Goal: Task Accomplishment & Management: Manage account settings

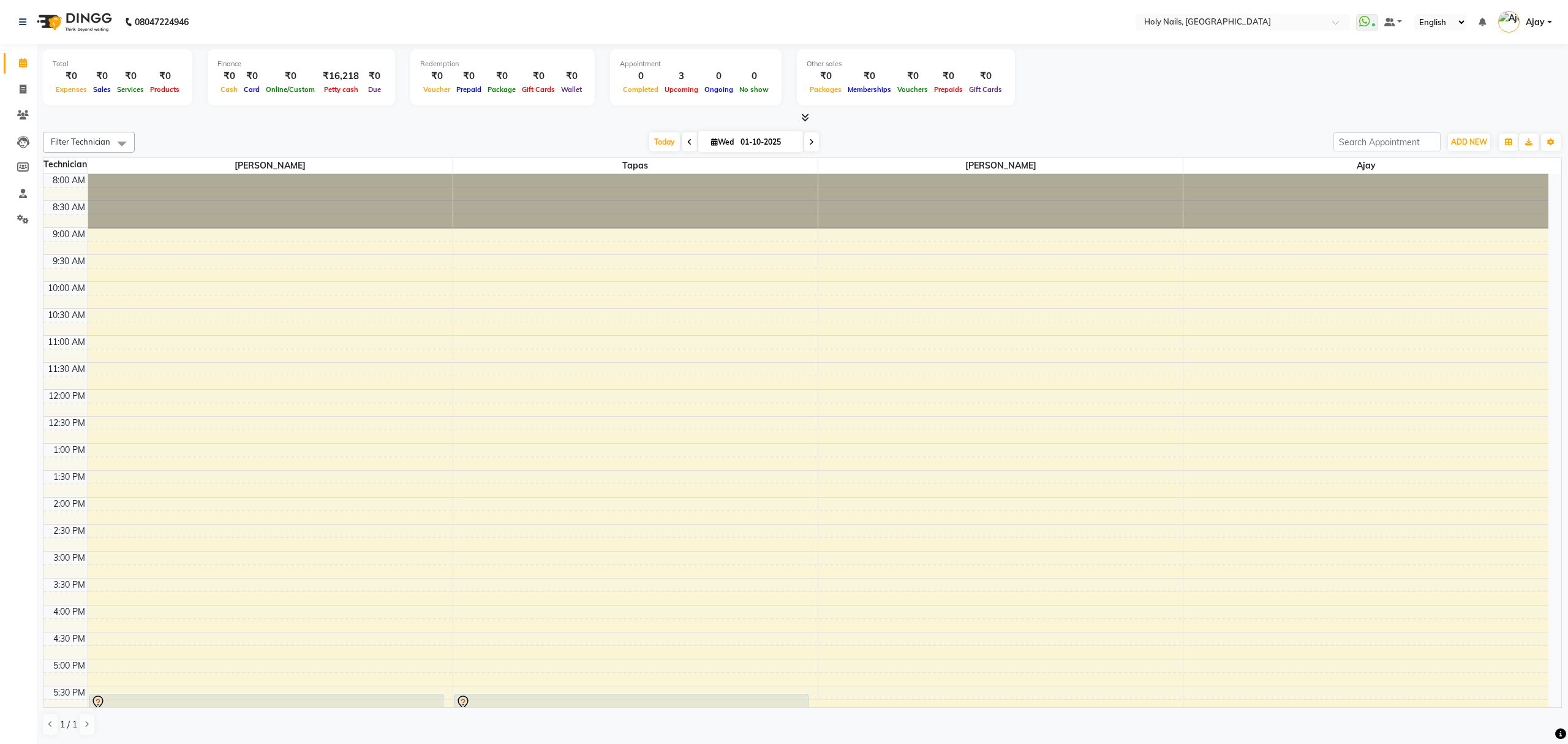
scroll to position [178, 0]
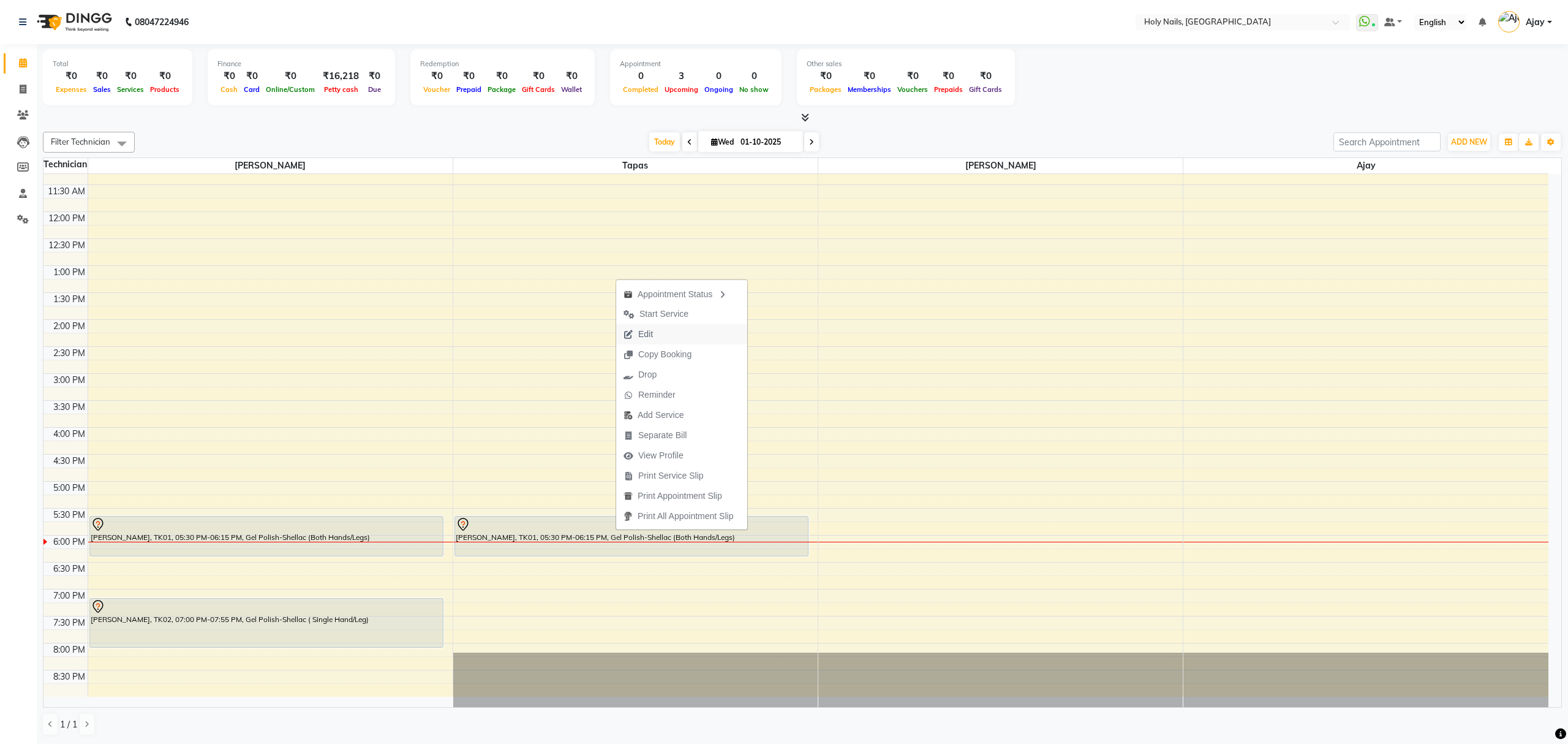
click at [688, 326] on button "Edit" at bounding box center [682, 334] width 131 height 20
select select "tentative"
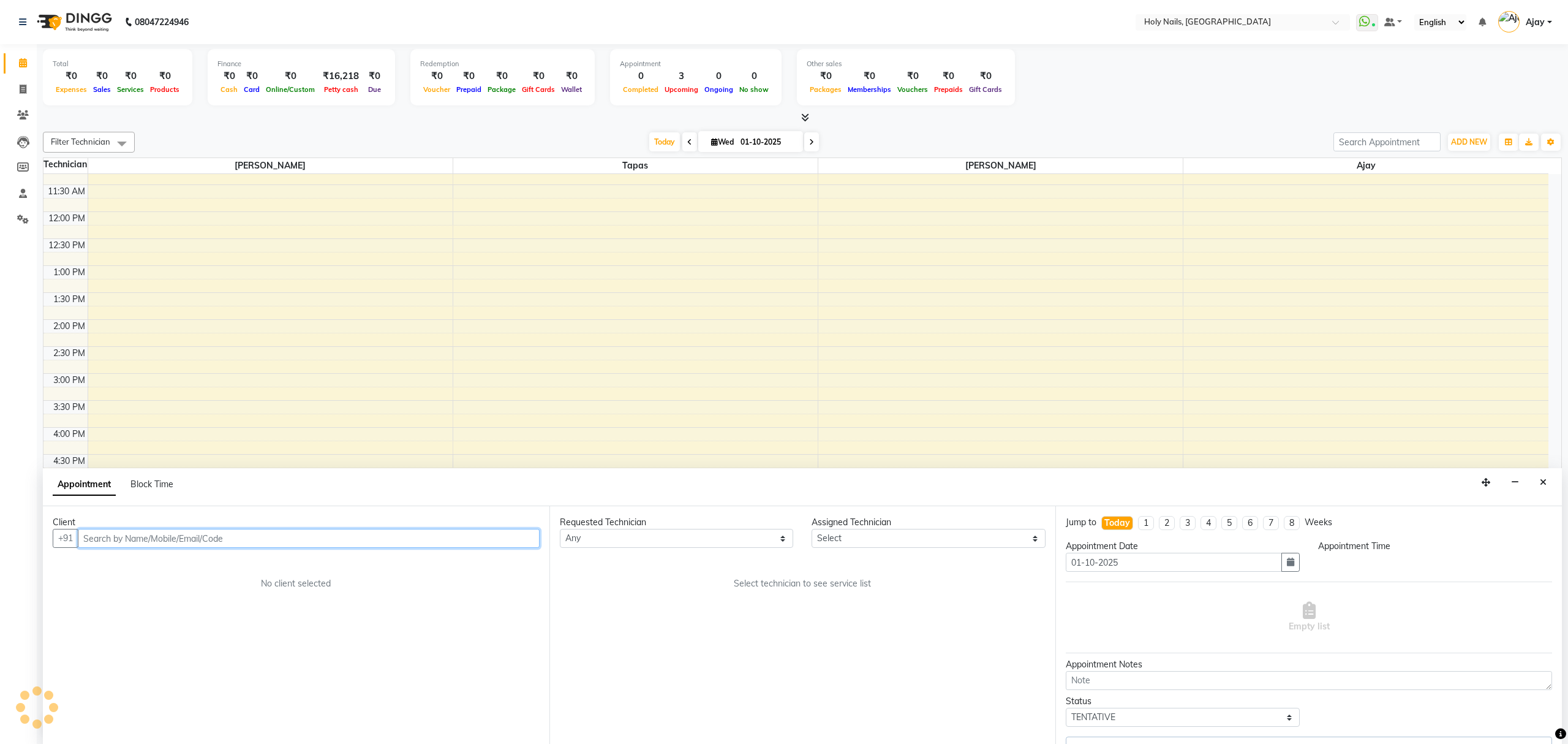
select select "43997"
select select "1050"
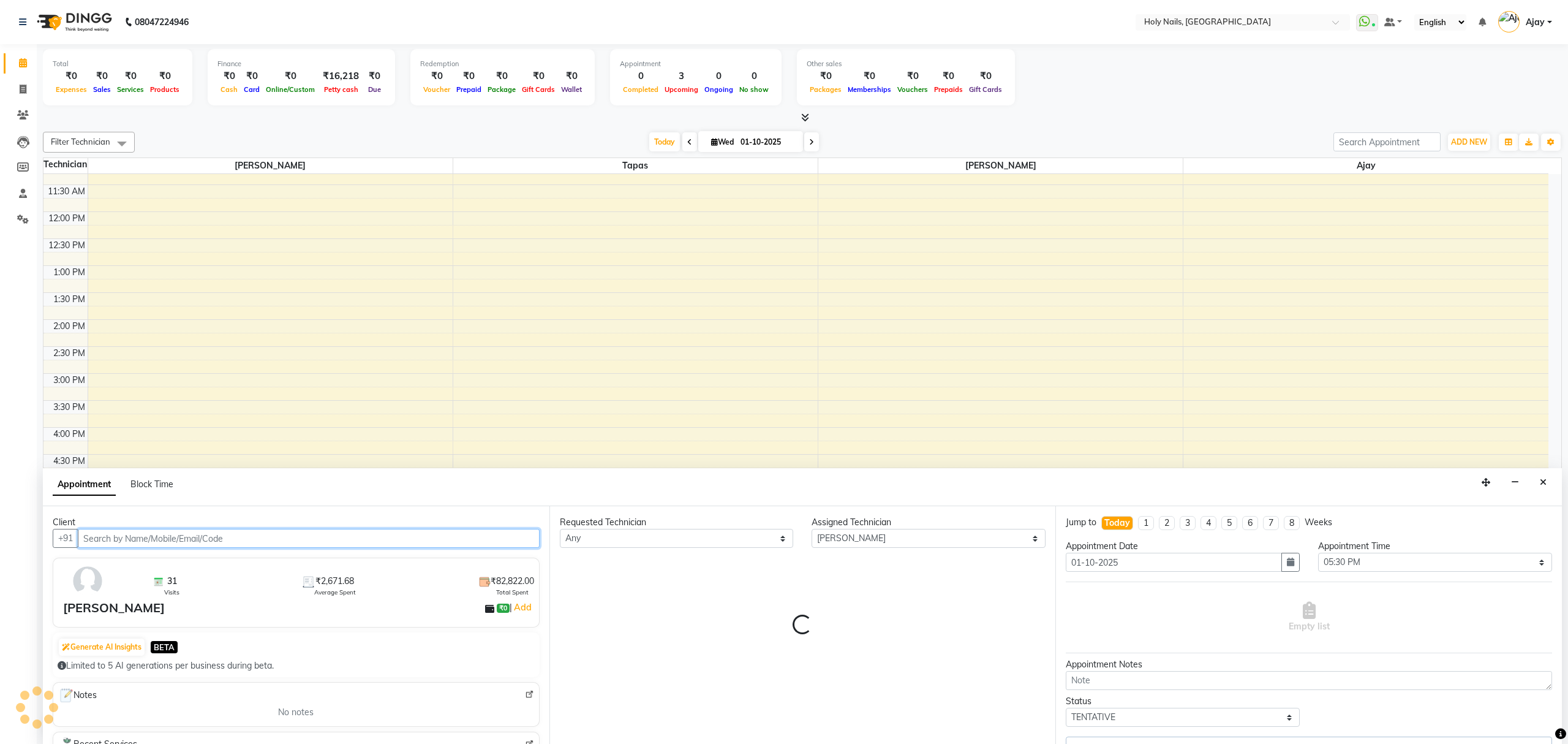
select select "2963"
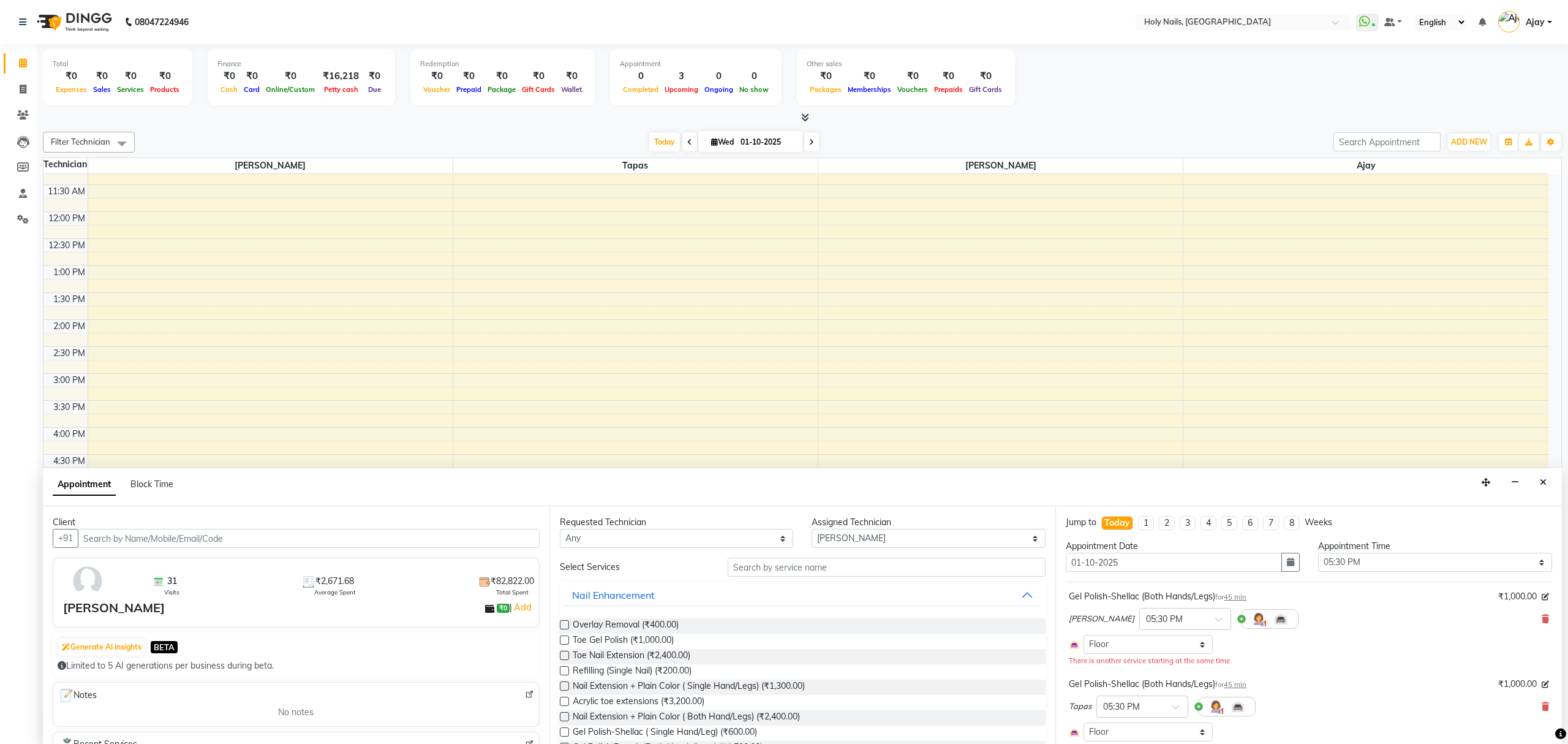
click at [567, 641] on label at bounding box center [564, 639] width 9 height 9
click at [567, 641] on input "checkbox" at bounding box center [564, 641] width 8 height 8
click at [566, 641] on label at bounding box center [564, 639] width 9 height 9
click at [566, 641] on input "checkbox" at bounding box center [564, 641] width 8 height 8
checkbox input "false"
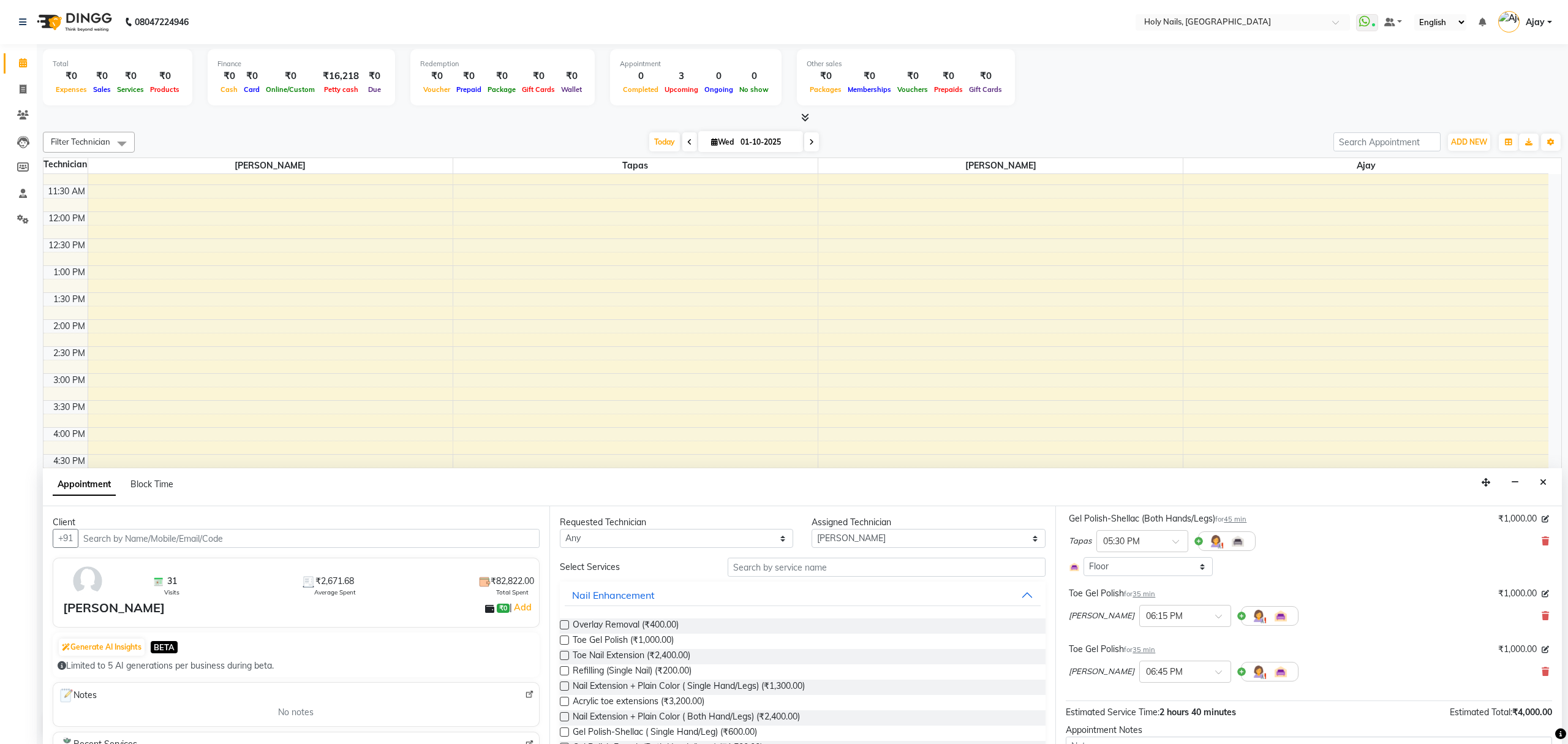
scroll to position [244, 0]
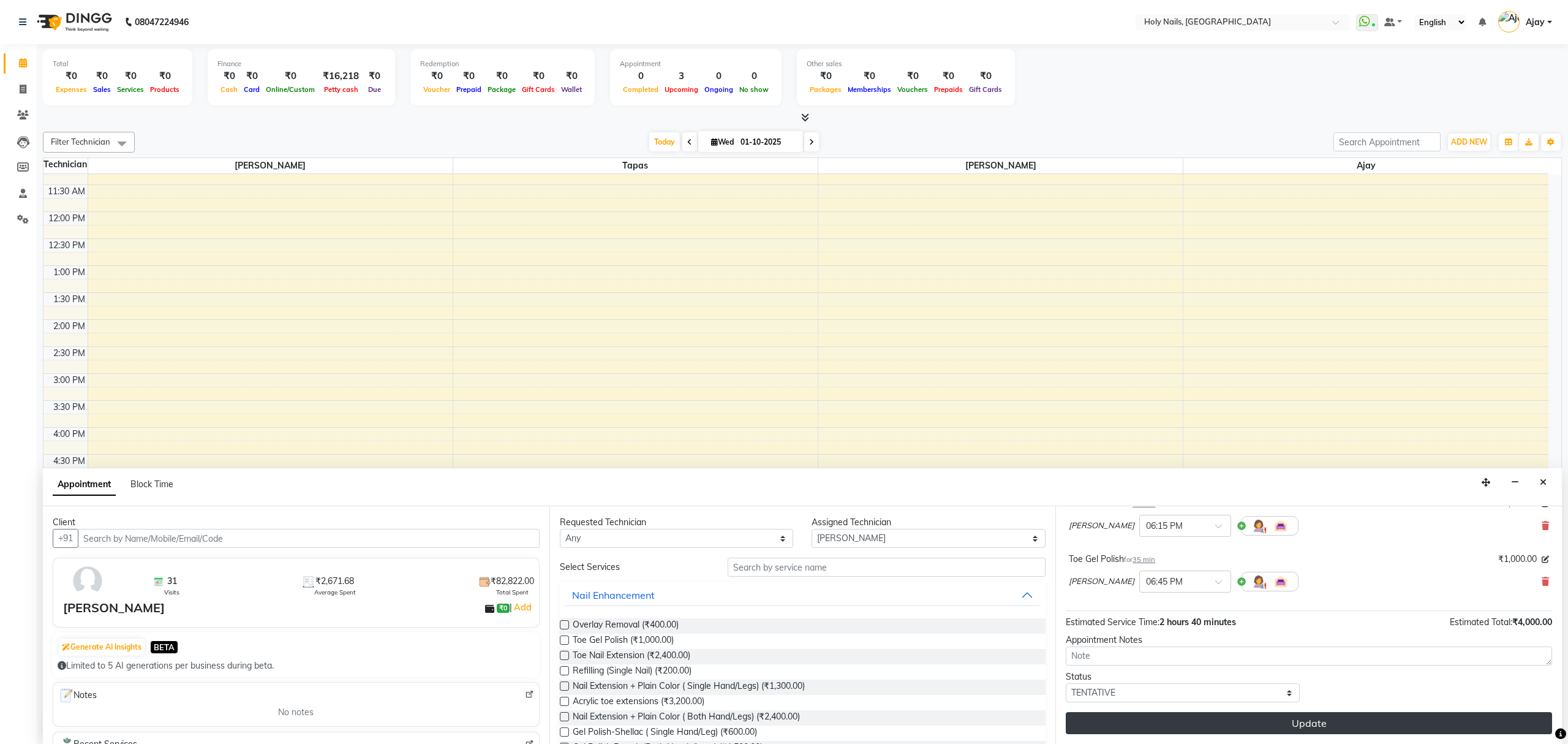
click at [1333, 724] on button "Update" at bounding box center [1308, 723] width 486 height 22
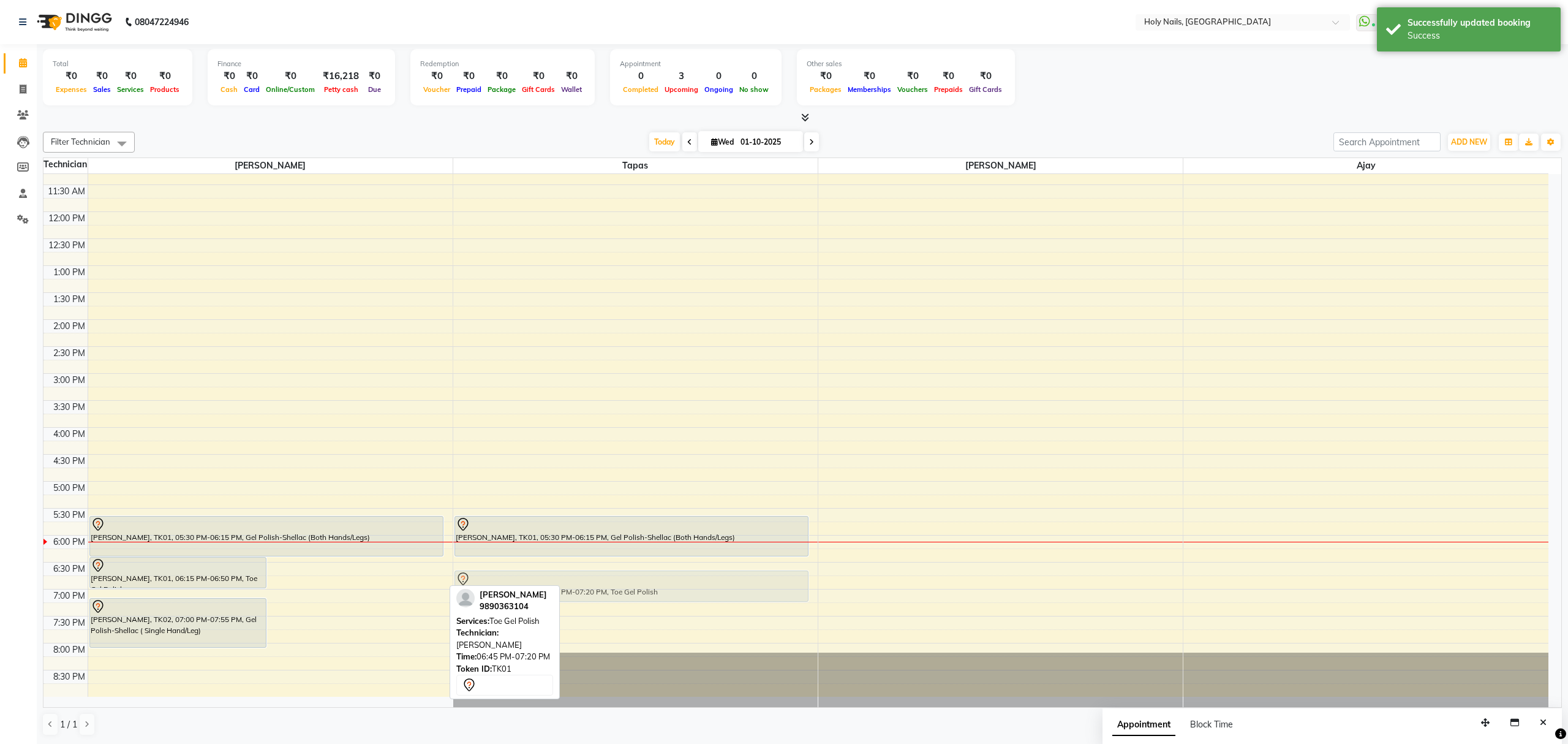
drag, startPoint x: 398, startPoint y: 604, endPoint x: 588, endPoint y: 586, distance: 190.9
click at [588, 586] on tr "Sona Chug, TK01, 06:15 PM-06:50 PM, Toe Gel Polish Sona Chug, TK01, 06:45 PM-07…" at bounding box center [795, 346] width 1505 height 700
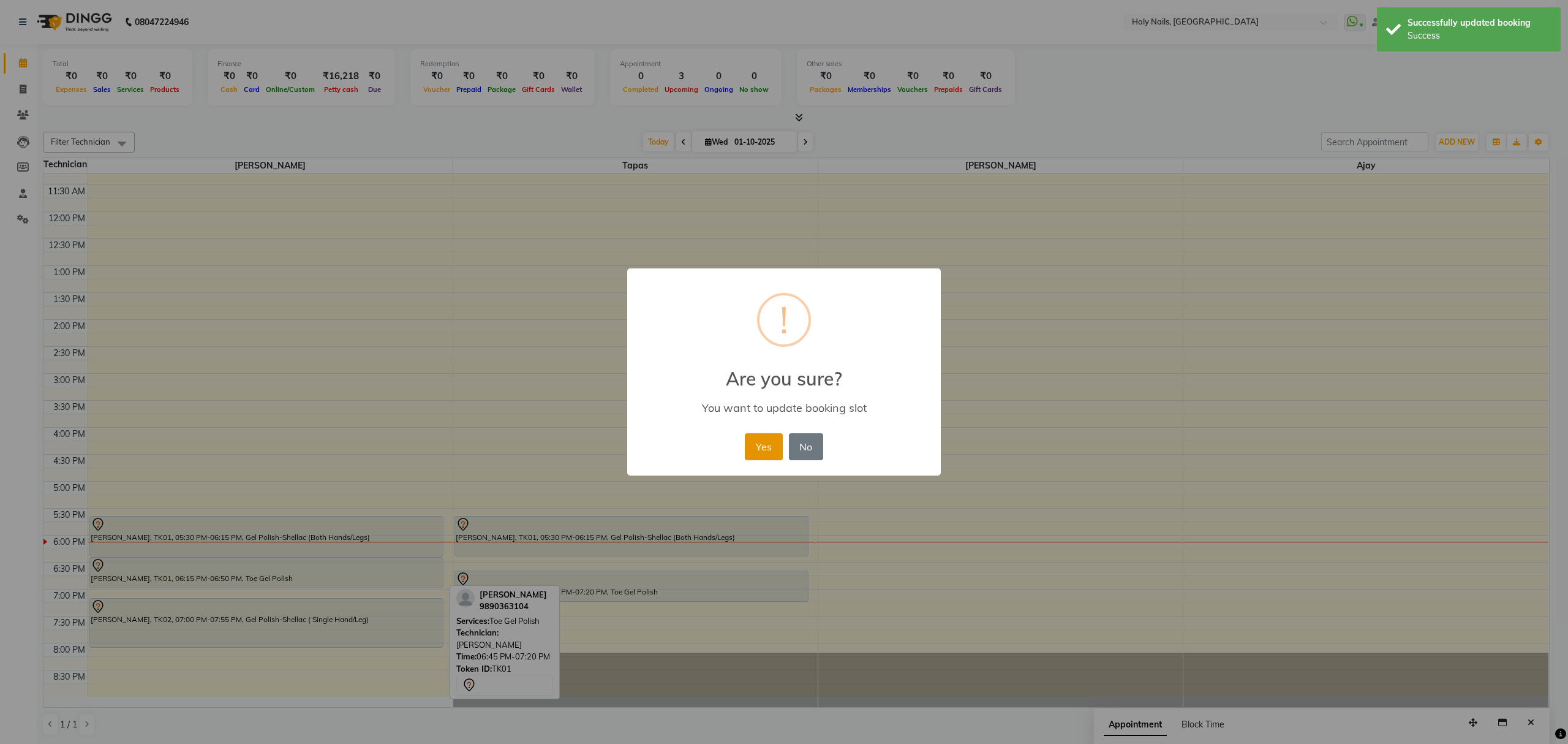
click at [759, 447] on button "Yes" at bounding box center [763, 447] width 37 height 27
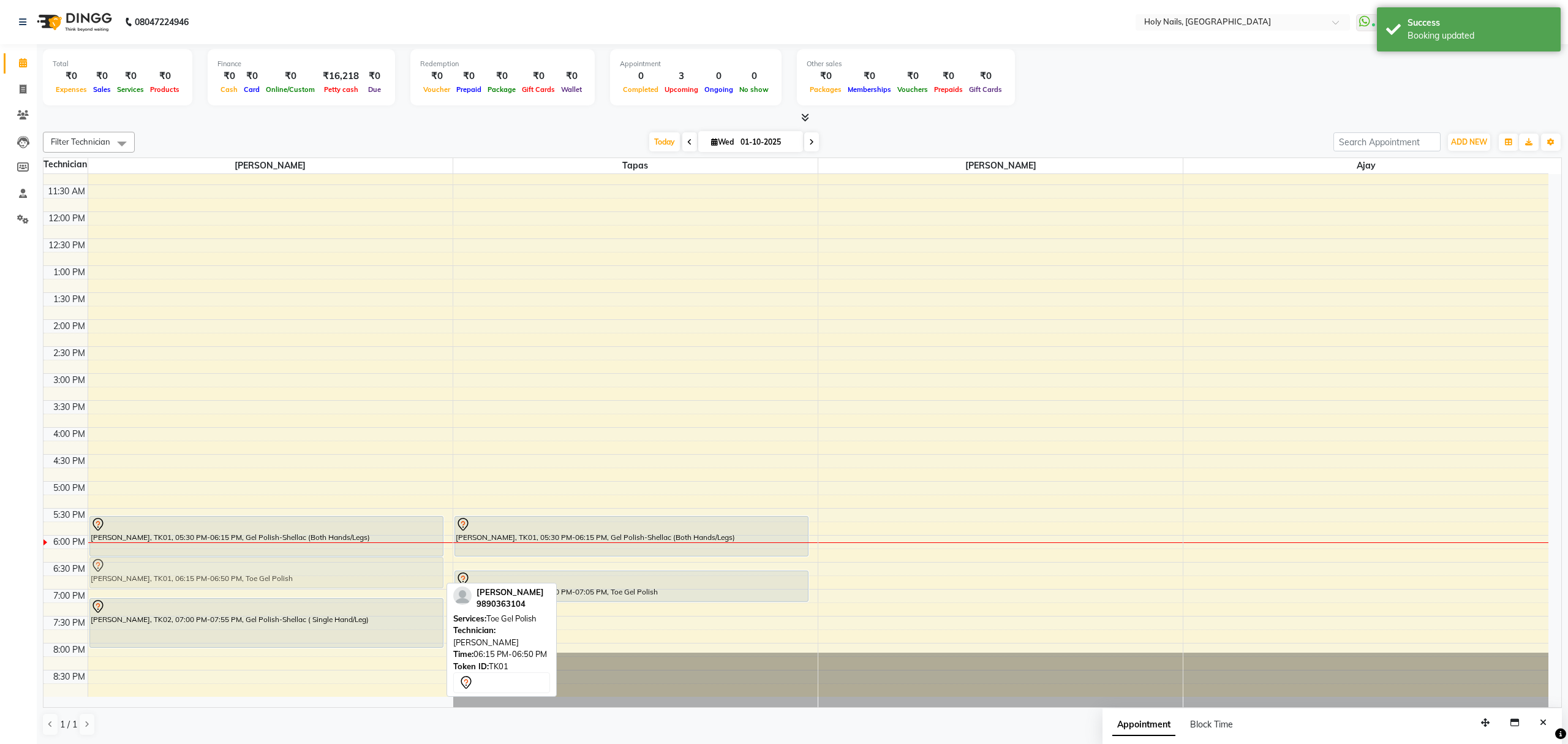
click at [329, 584] on div "Sona Chug, TK01, 05:30 PM-06:15 PM, Gel Polish-Shellac (Both Hands/Legs) Sona C…" at bounding box center [270, 346] width 364 height 700
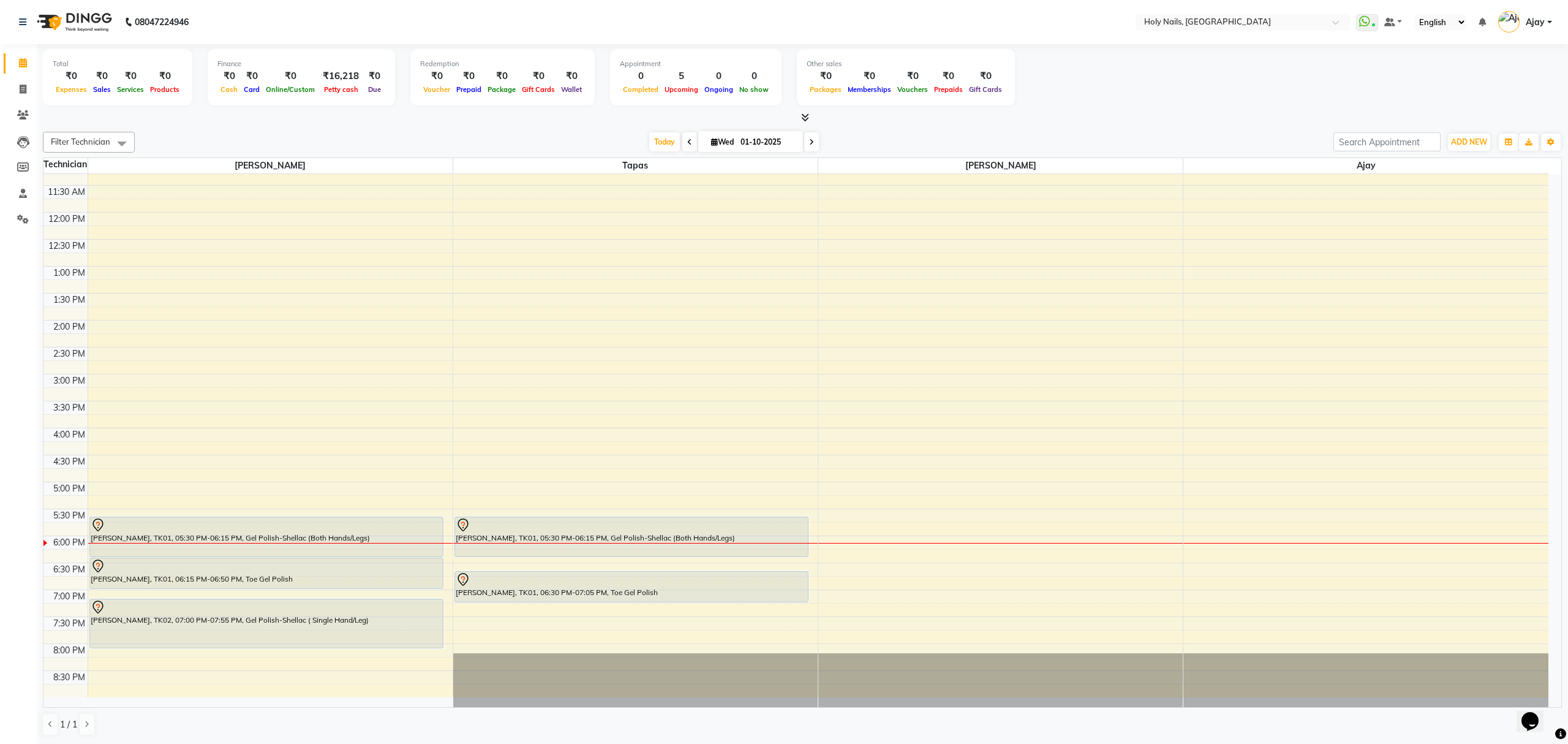
scroll to position [178, 0]
